Goal: Information Seeking & Learning: Learn about a topic

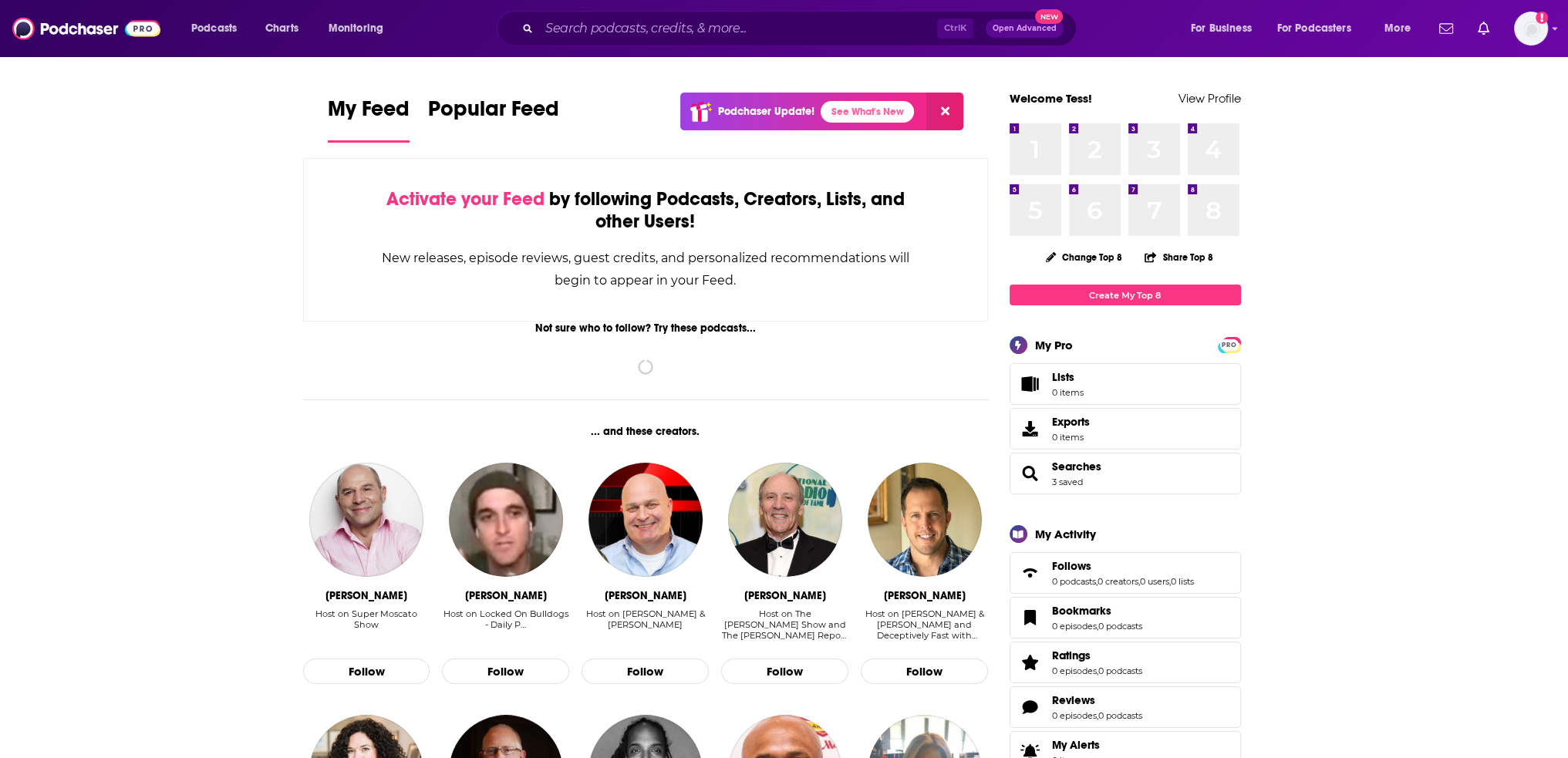
click at [607, 41] on div "Ctrl K Open Advanced New" at bounding box center [786, 29] width 580 height 35
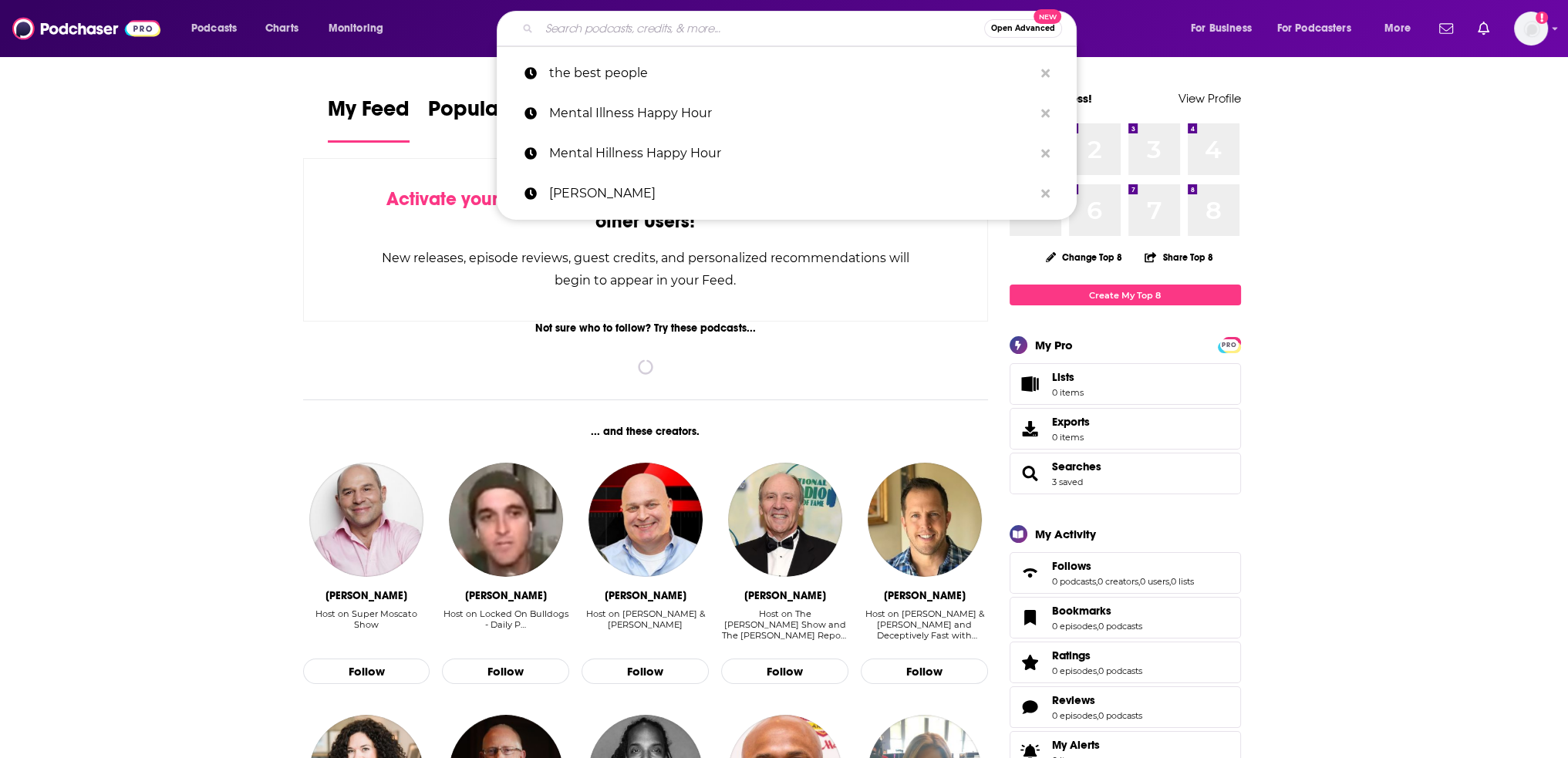
click at [605, 33] on input "Search podcasts, credits, & more..." at bounding box center [762, 28] width 445 height 24
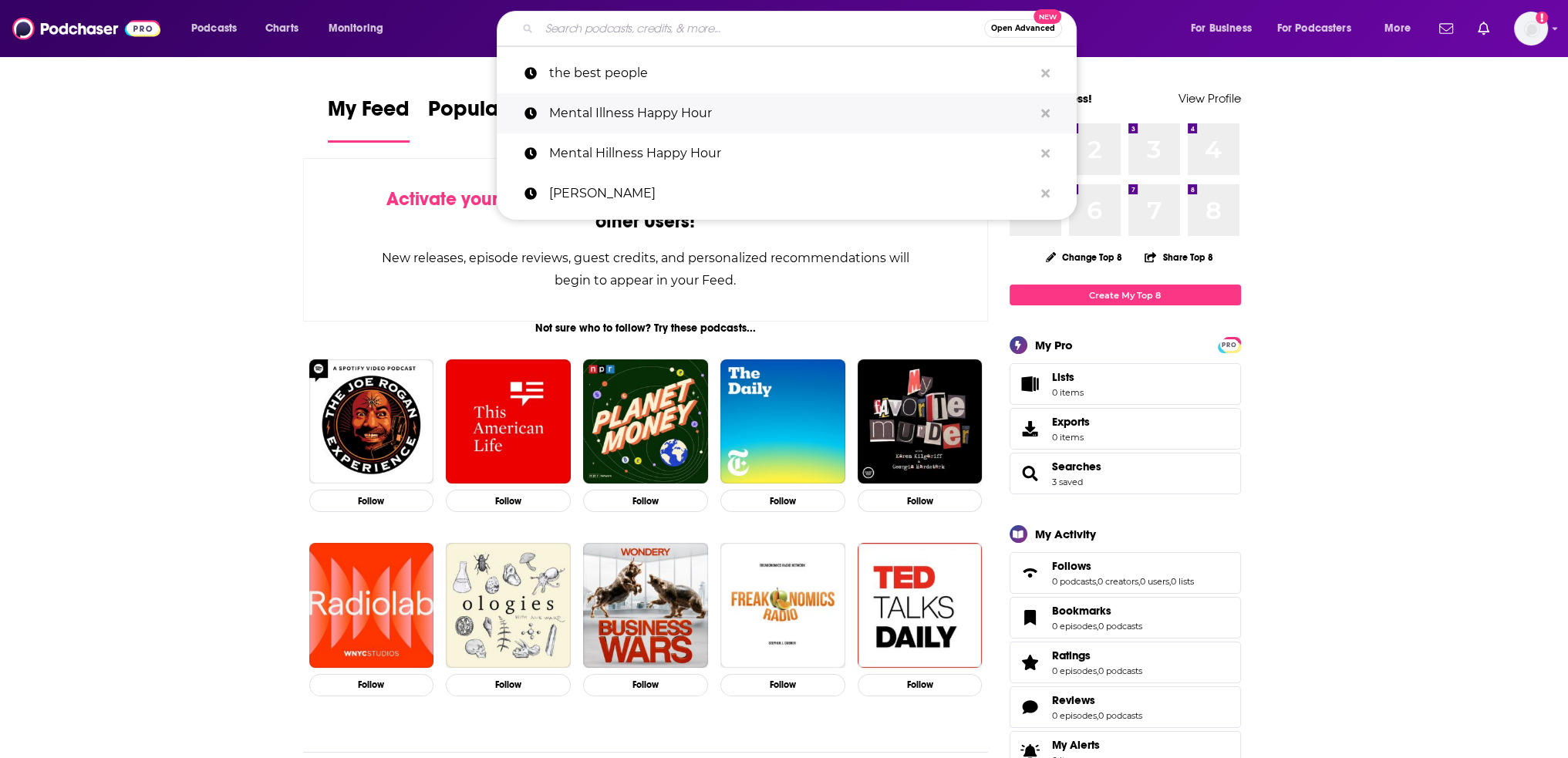
click at [660, 104] on p "Mental Illness Happy Hour" at bounding box center [791, 114] width 484 height 40
type input "Mental Illness Happy Hour"
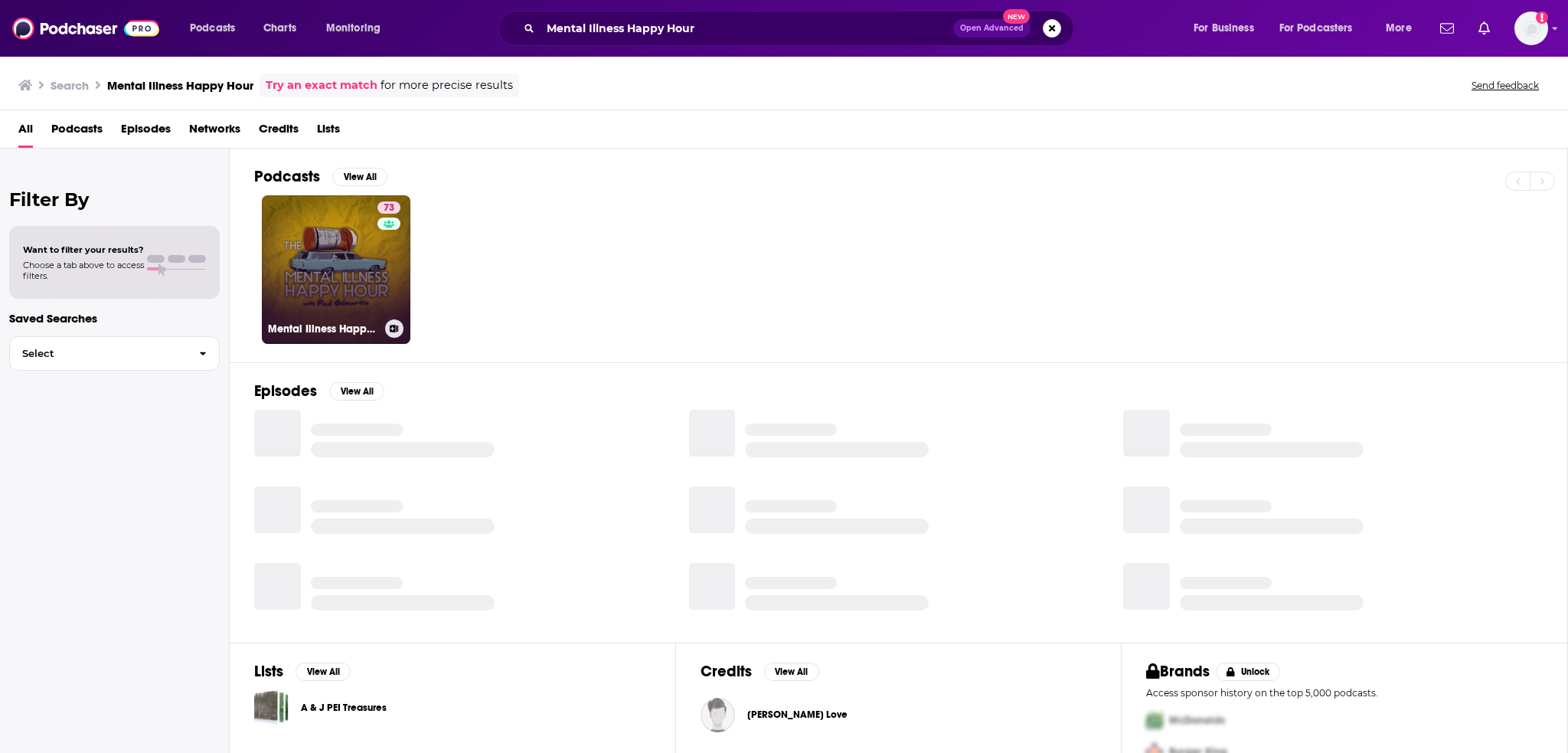
click at [357, 284] on link "73 Mental Illness Happy Hour" at bounding box center [336, 269] width 149 height 149
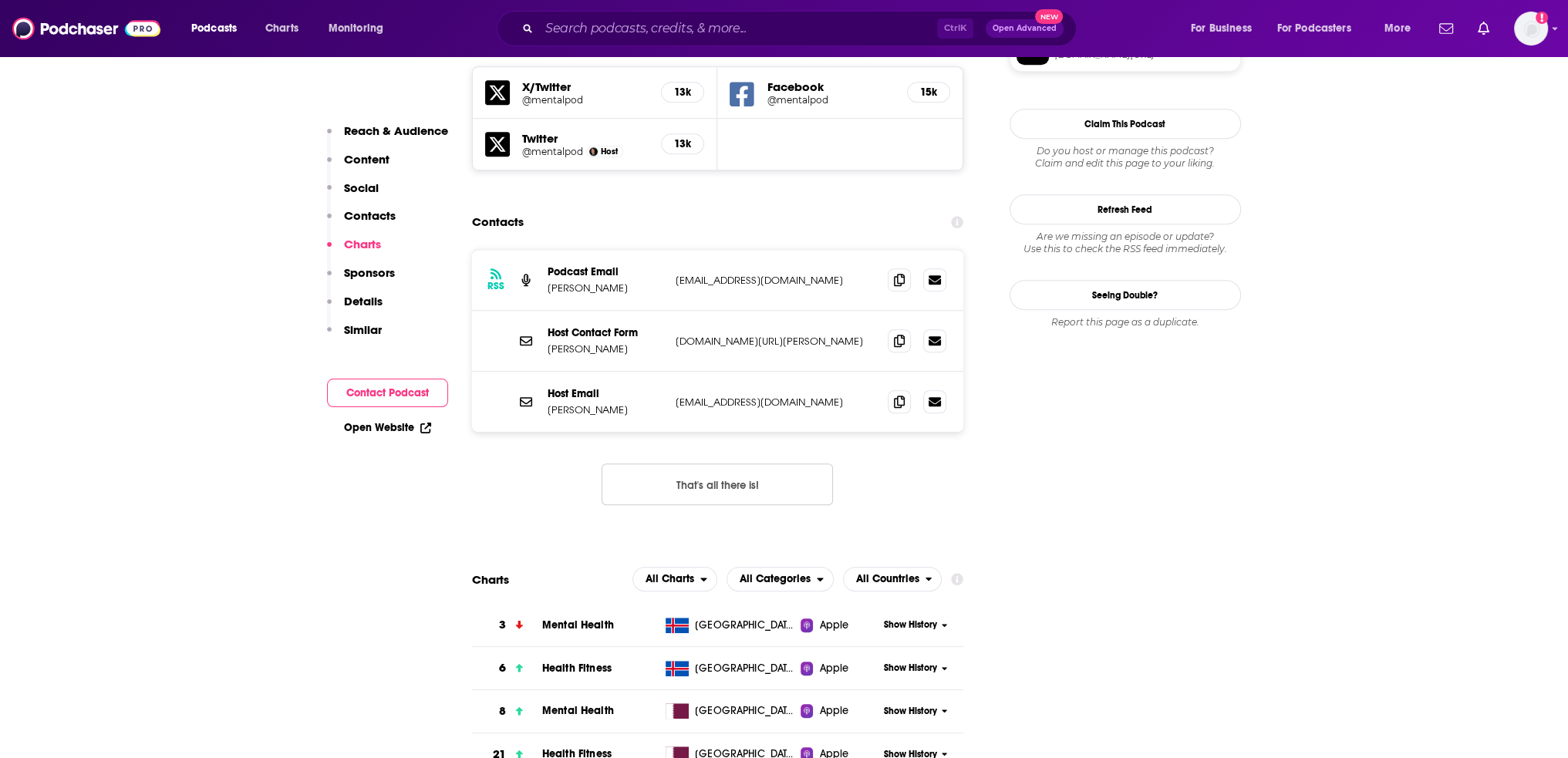
scroll to position [1156, 0]
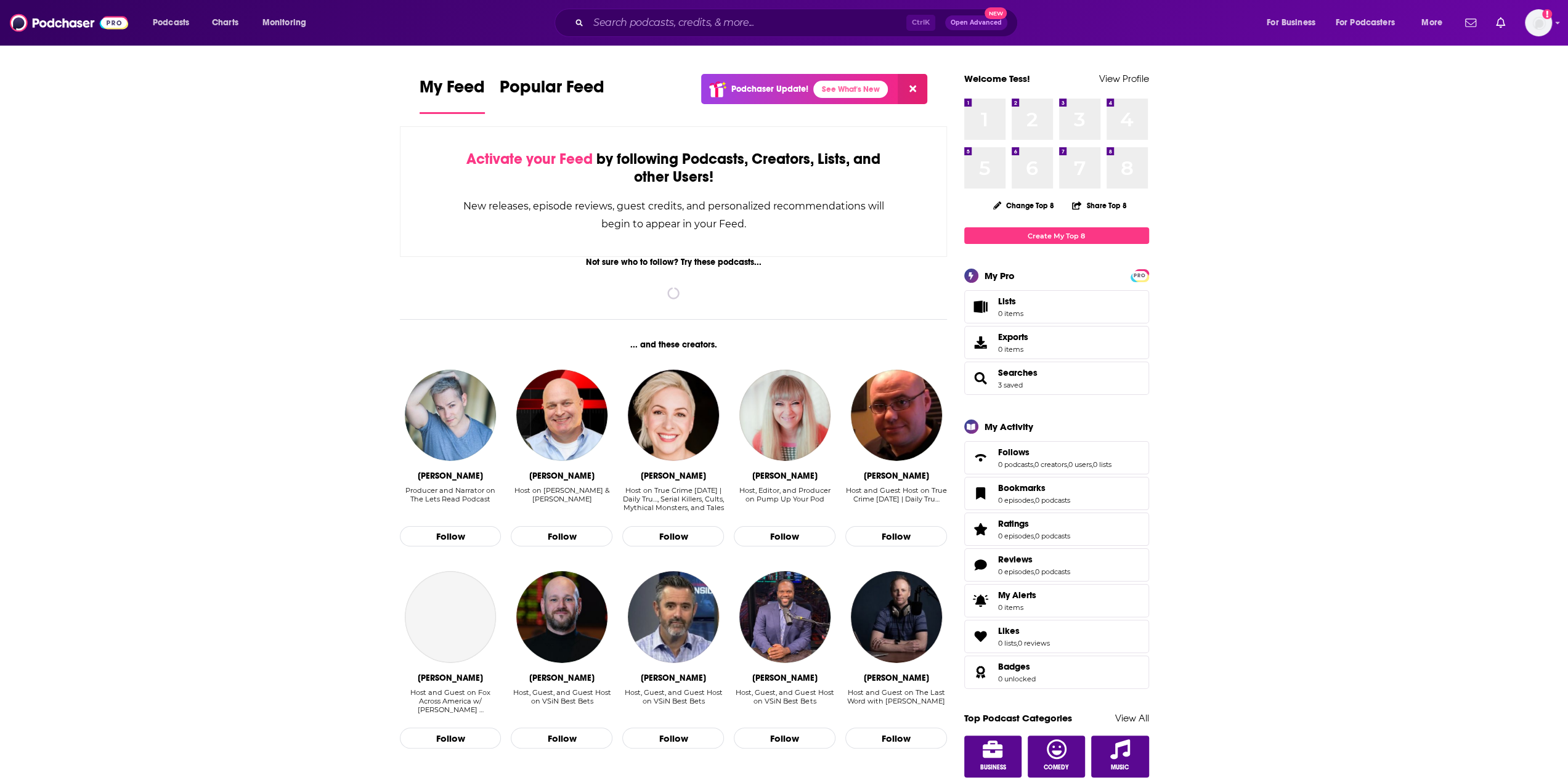
click at [702, 35] on div "Ctrl K Open Advanced New" at bounding box center [786, 23] width 463 height 28
click at [700, 26] on input "Search podcasts, credits, & more..." at bounding box center [747, 22] width 318 height 20
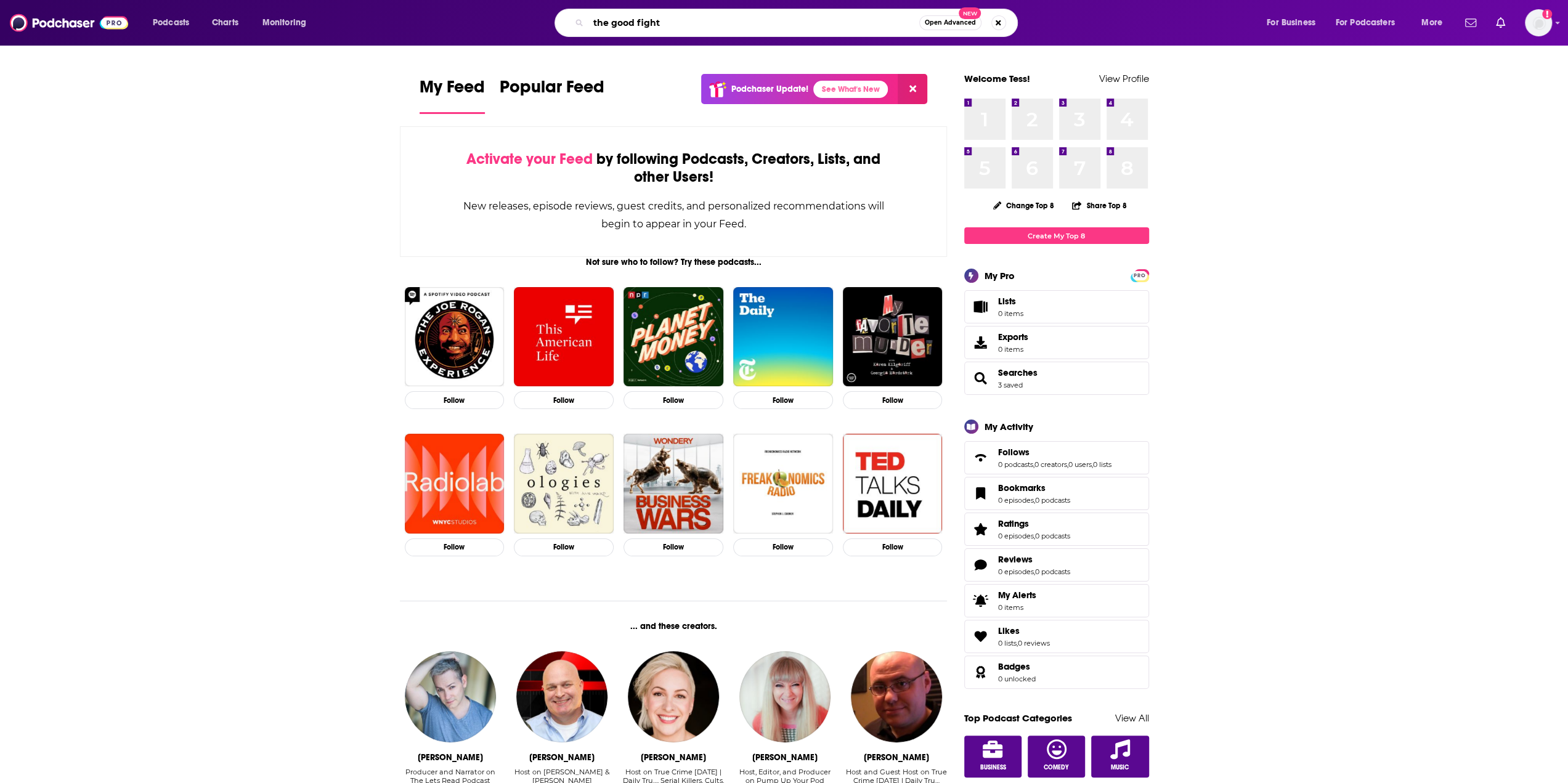
type input "the good fight"
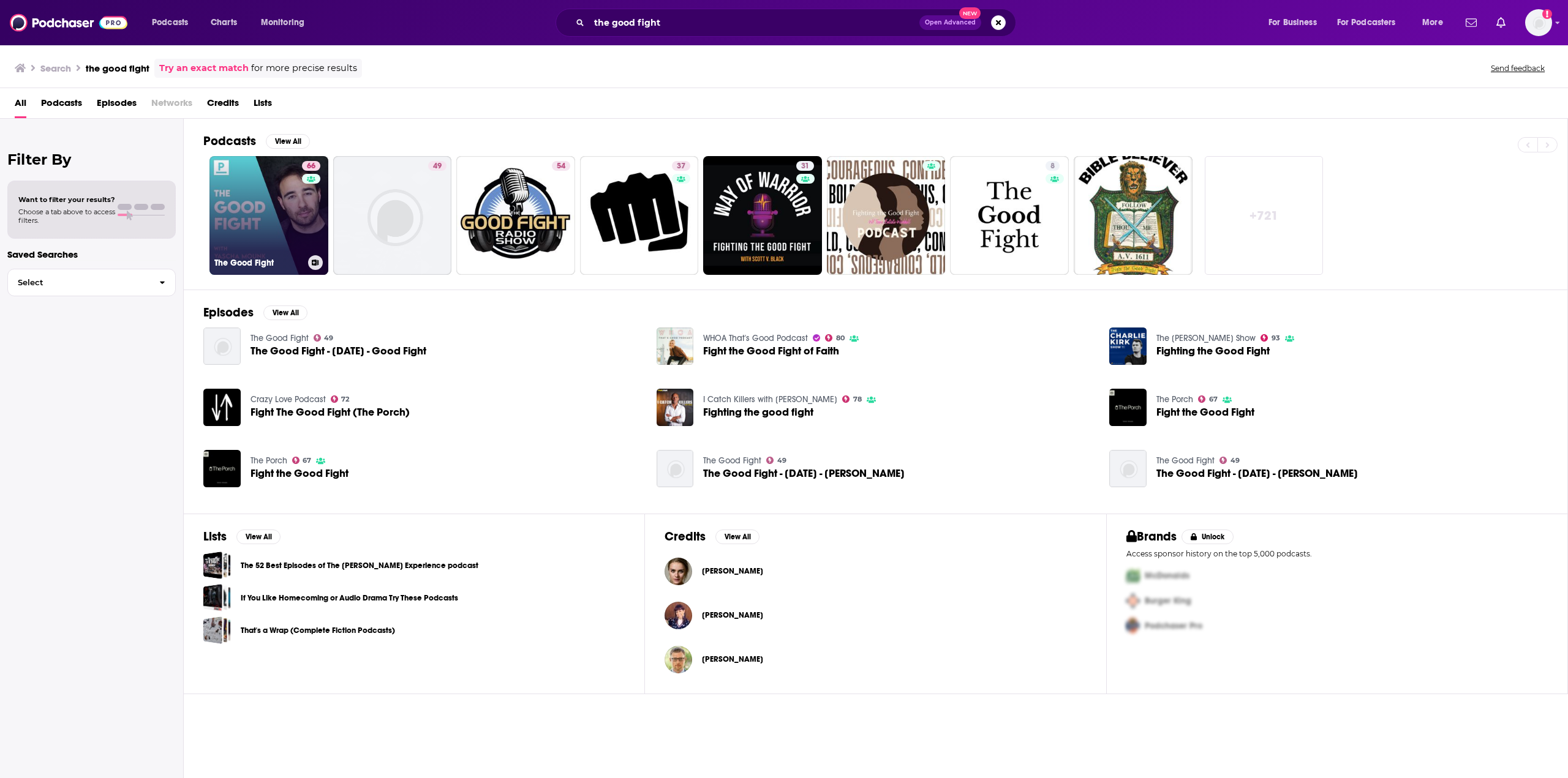
click at [275, 212] on link "66 The Good Fight" at bounding box center [269, 215] width 119 height 119
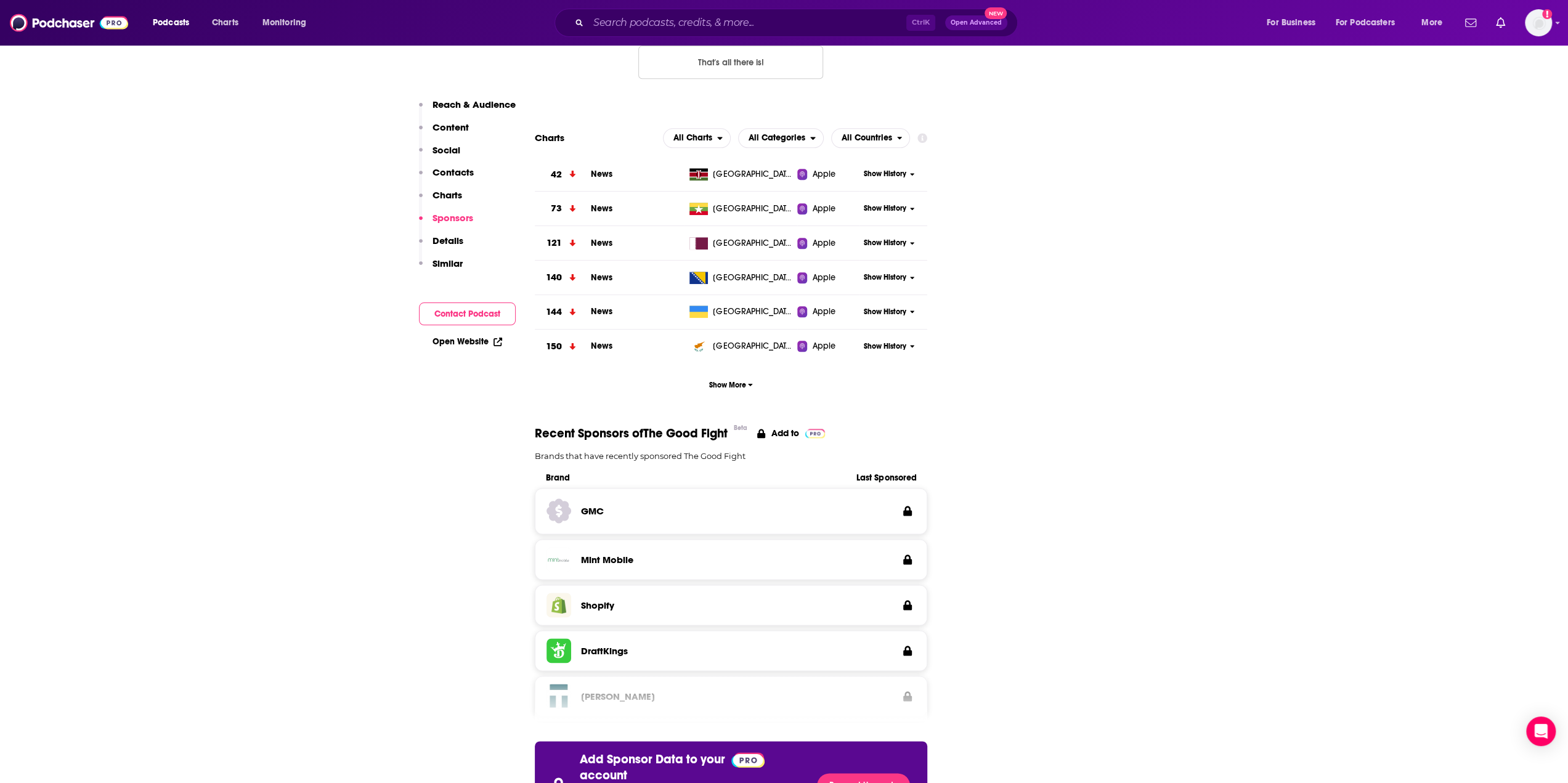
scroll to position [1048, 0]
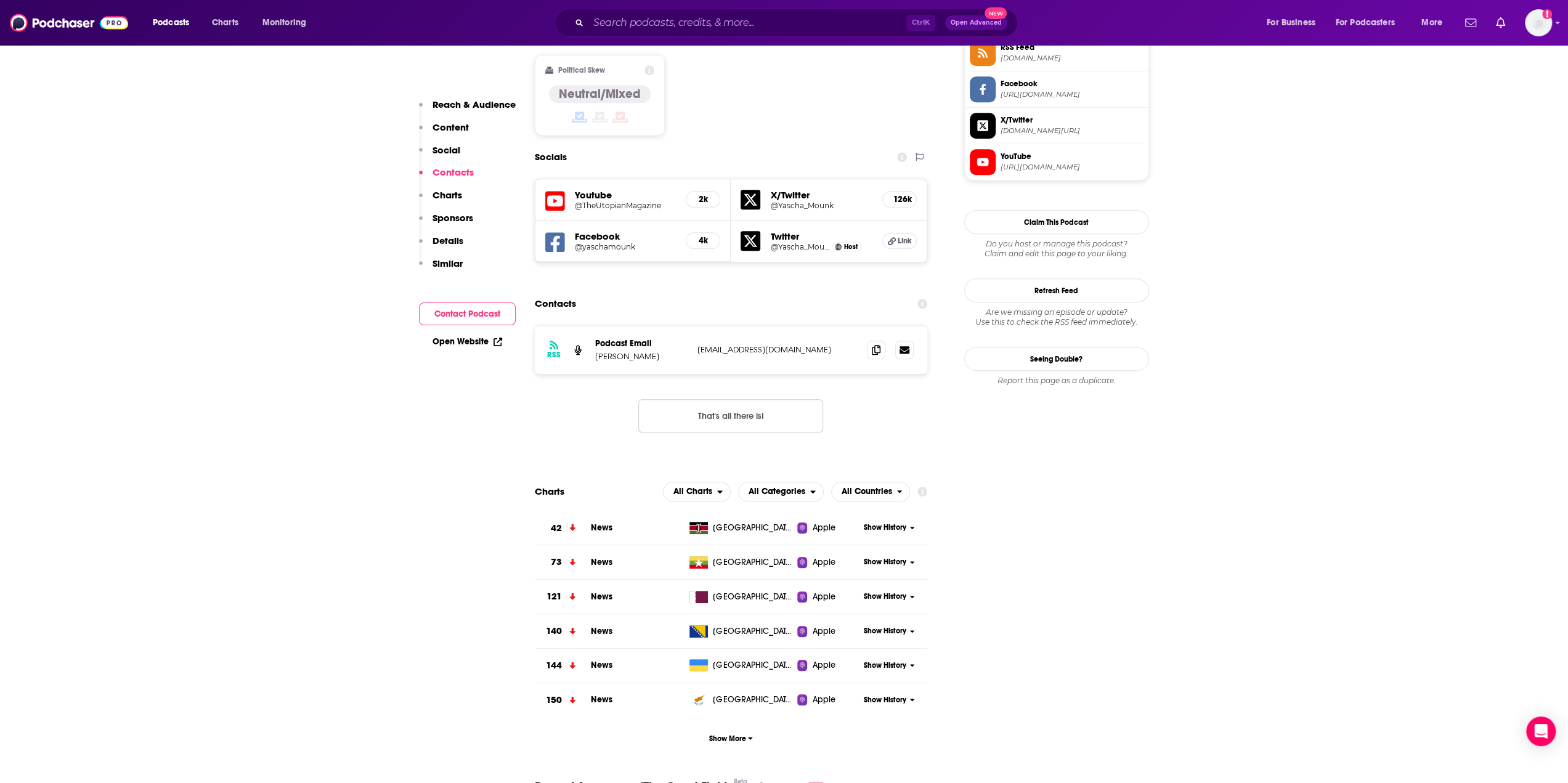
click at [899, 194] on h5 "126k" at bounding box center [899, 199] width 13 height 11
click at [900, 236] on span "Link" at bounding box center [905, 241] width 14 height 10
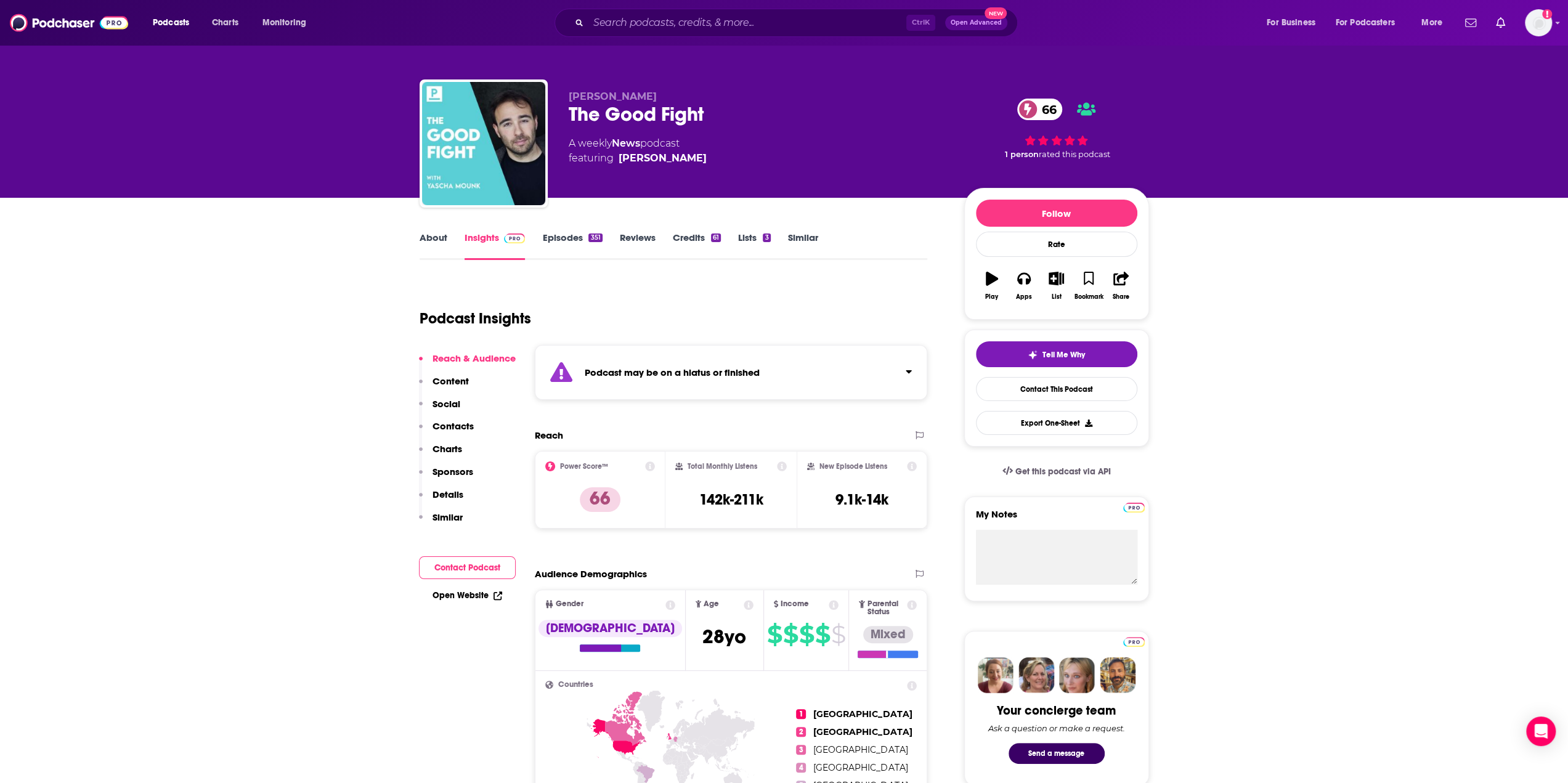
scroll to position [0, 0]
